Goal: Transaction & Acquisition: Purchase product/service

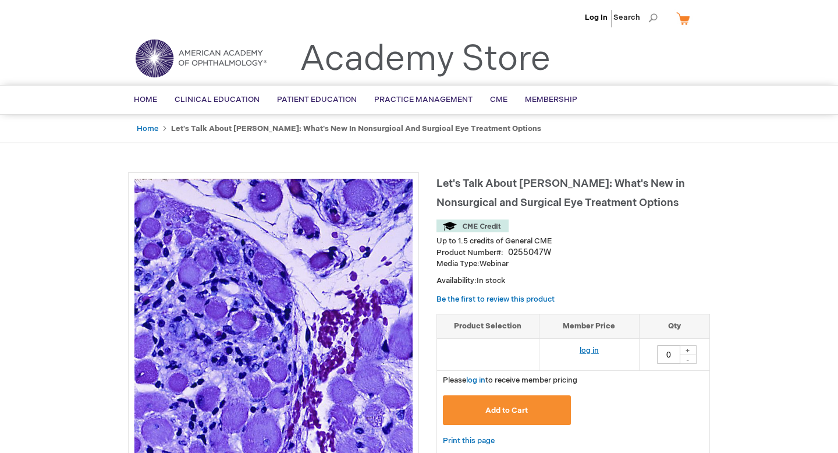
click at [599, 353] on td "log in" at bounding box center [589, 354] width 100 height 32
click at [590, 348] on link "log in" at bounding box center [588, 350] width 19 height 9
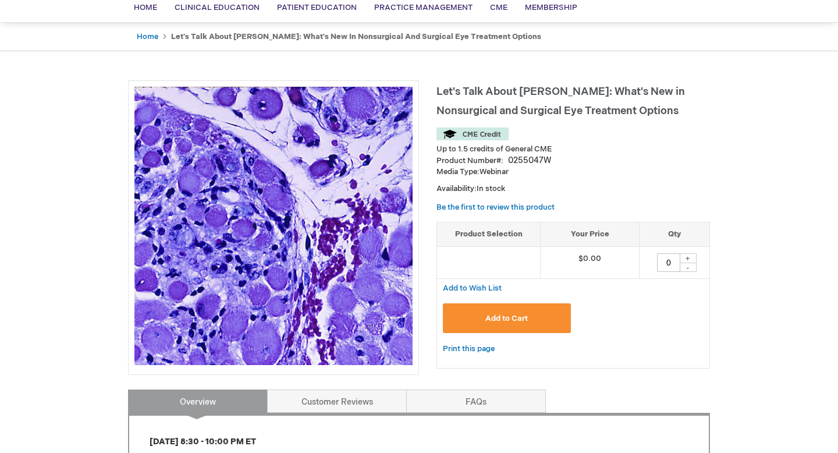
scroll to position [93, 0]
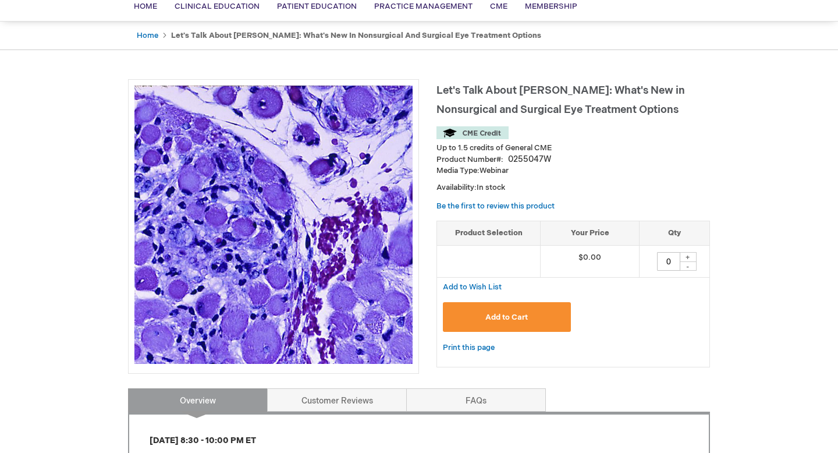
click at [468, 311] on button "Add to Cart" at bounding box center [507, 317] width 128 height 30
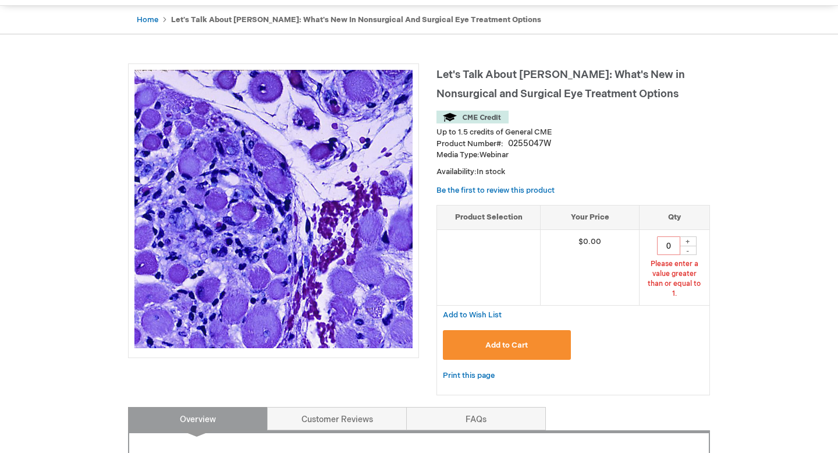
scroll to position [118, 0]
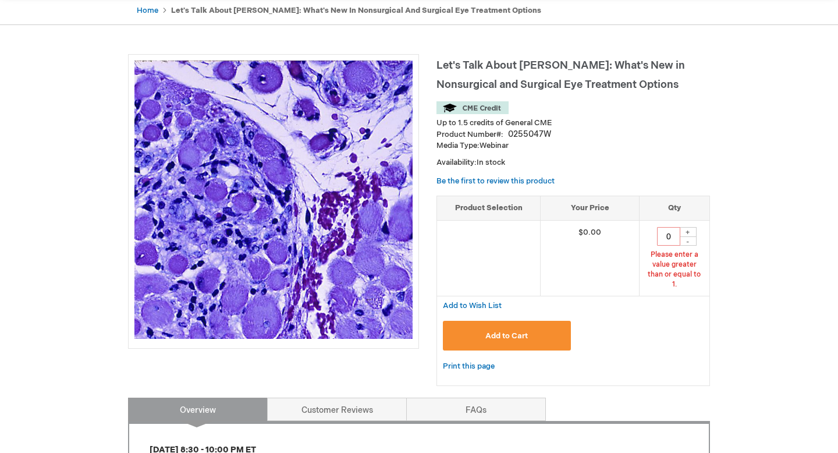
click at [688, 232] on div "+" at bounding box center [687, 232] width 17 height 10
type input "1"
click at [540, 321] on button "Add to Cart" at bounding box center [507, 336] width 128 height 30
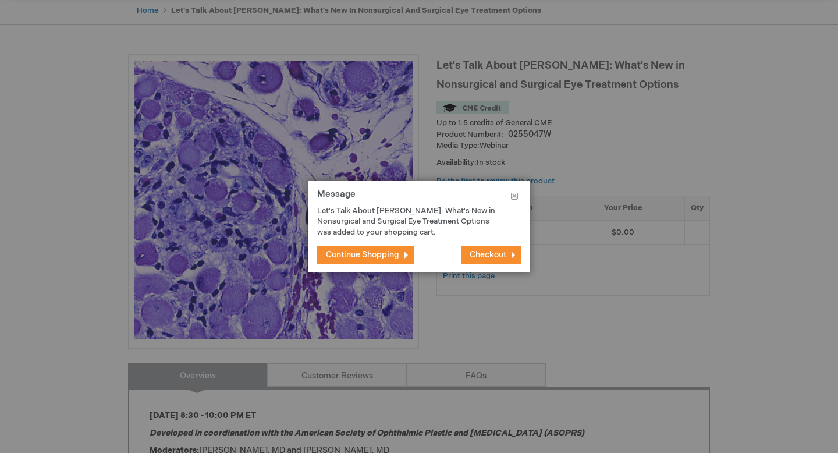
click at [490, 263] on button "Checkout" at bounding box center [491, 254] width 60 height 17
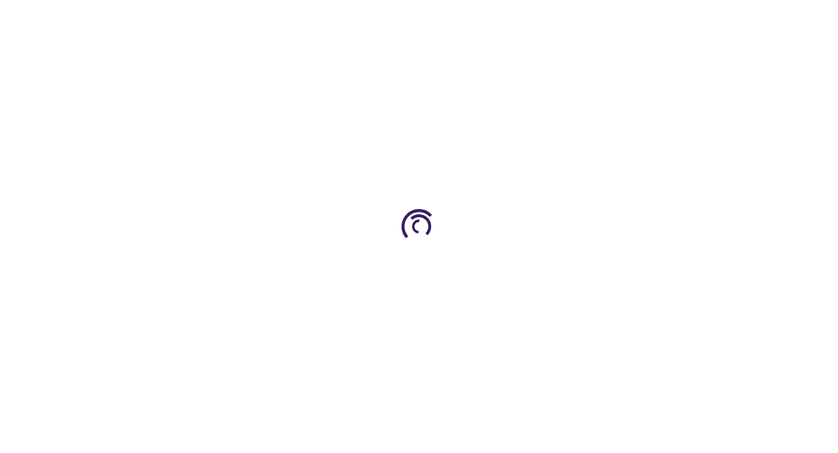
select select "US"
select select "51"
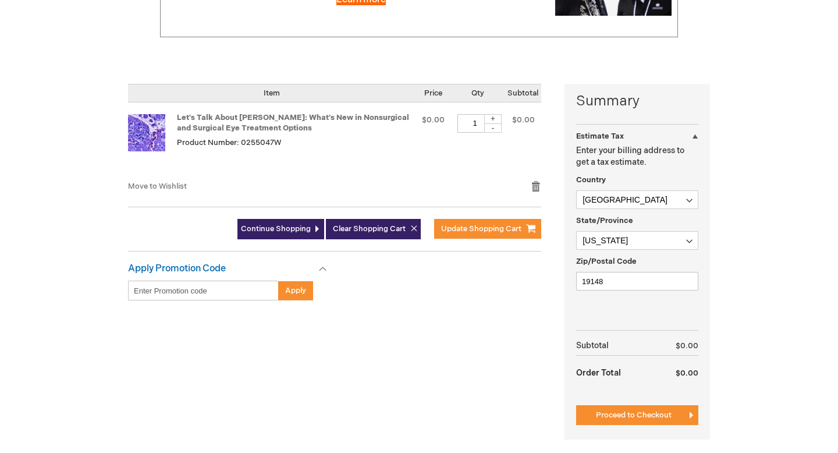
scroll to position [218, 0]
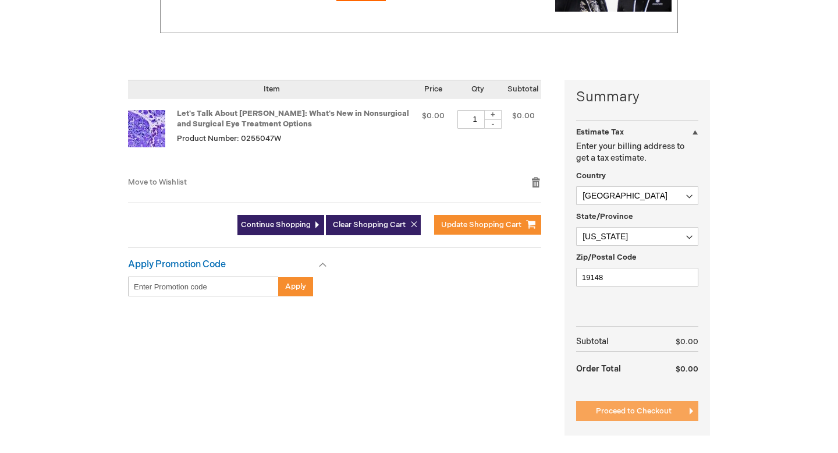
click at [610, 408] on span "Proceed to Checkout" at bounding box center [634, 410] width 76 height 9
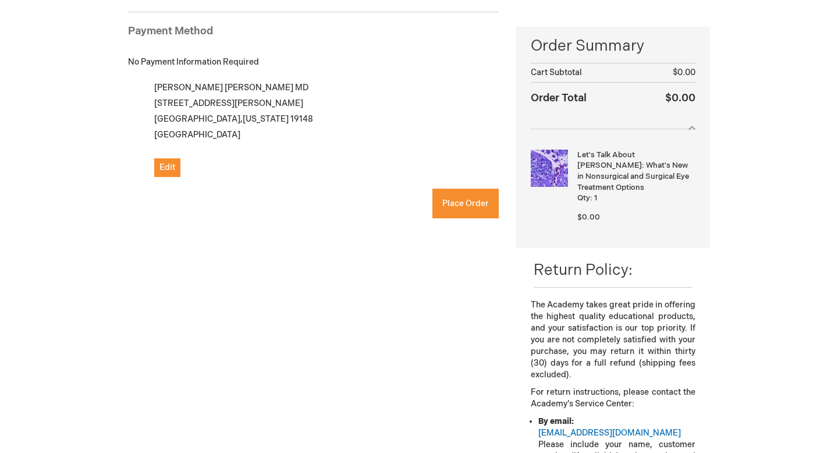
checkbox input "true"
click at [452, 208] on span "Place Order" at bounding box center [465, 203] width 47 height 10
